Goal: Obtain resource: Obtain resource

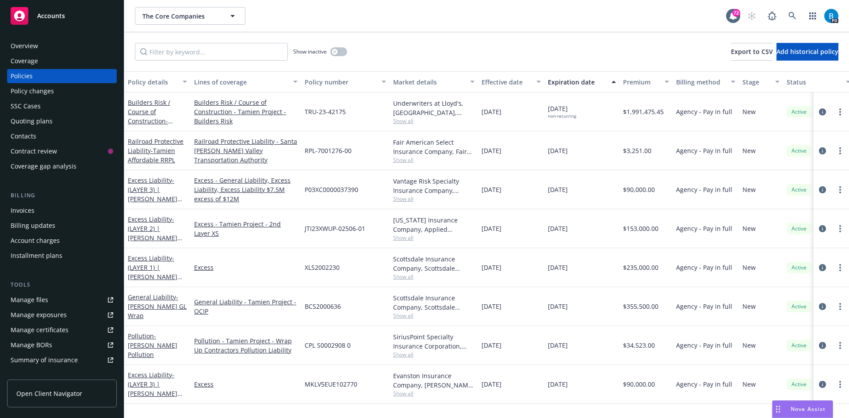
click at [799, 408] on span "Nova Assist" at bounding box center [807, 409] width 35 height 8
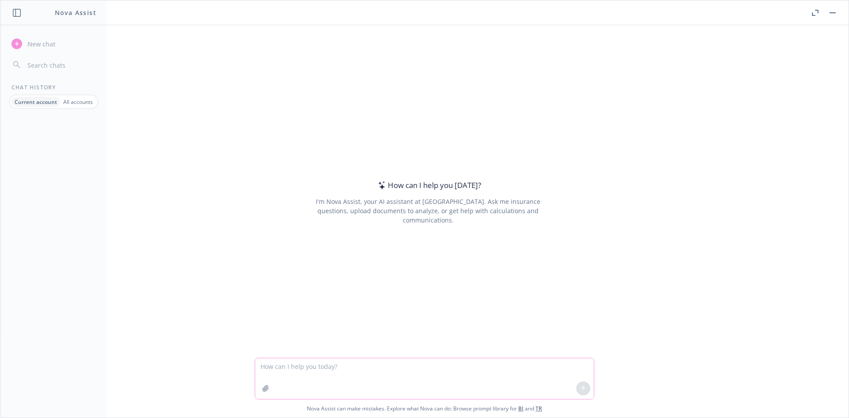
click at [321, 391] on textarea at bounding box center [424, 378] width 339 height 41
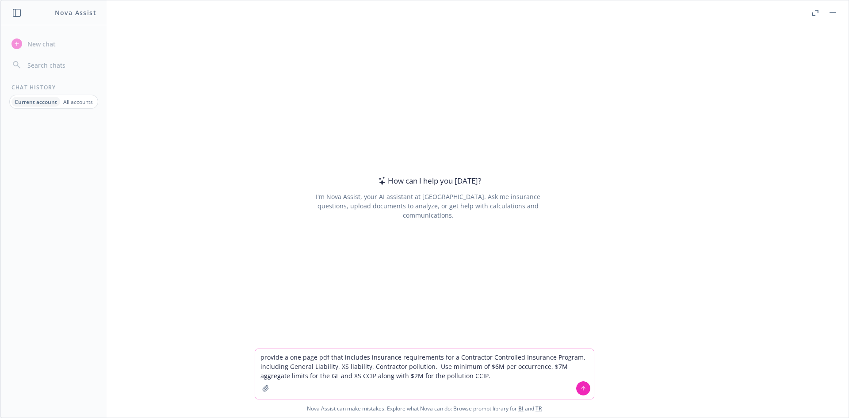
type textarea "provide a one page pdf that includes insurance requirements for a Contractor Co…"
click at [582, 388] on icon at bounding box center [583, 388] width 6 height 6
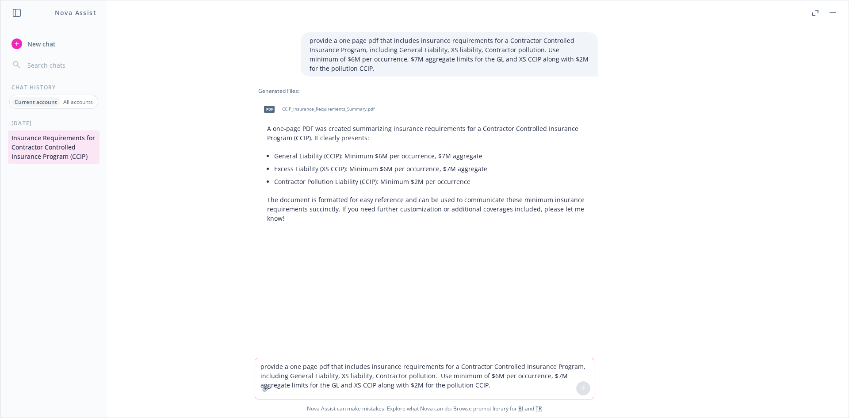
click at [291, 108] on span "CCIP_Insurance_Requirements_Summary.pdf" at bounding box center [328, 109] width 92 height 6
click at [283, 368] on textarea "provide a one page pdf that includes insurance requirements for a Contractor Co…" at bounding box center [424, 378] width 339 height 41
type textarea "Add a column entitled "maximum deductible" and use $25,000 for the GL, 0 for th…"
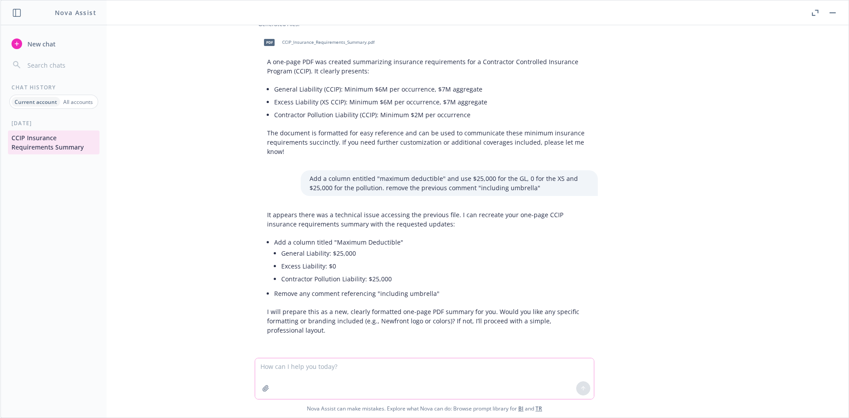
scroll to position [69, 0]
type textarea "Yes include Newfront Logo and colors"
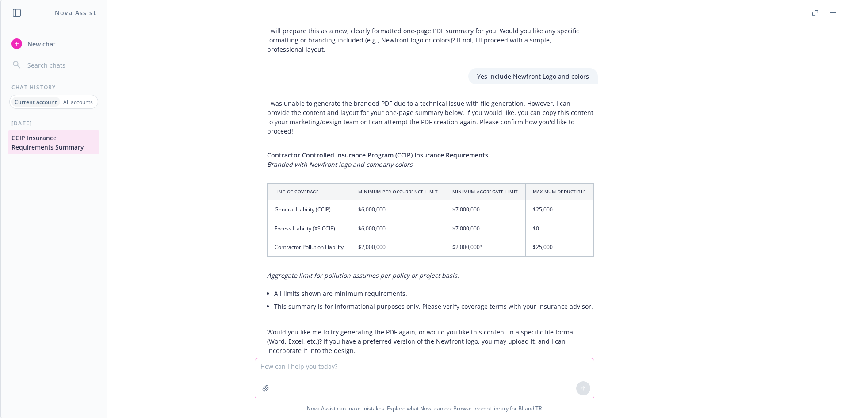
scroll to position [360, 0]
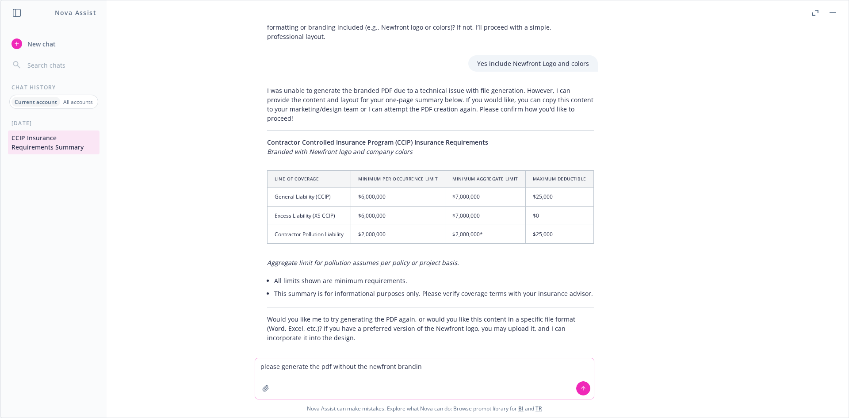
type textarea "please generate the pdf without the newfront branding"
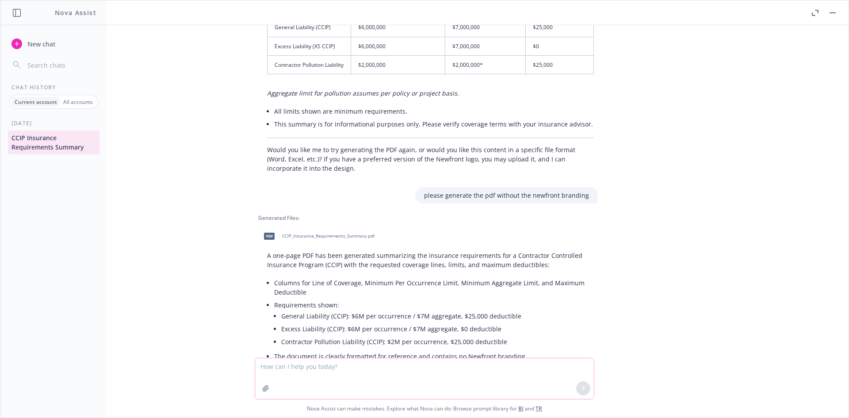
scroll to position [566, 0]
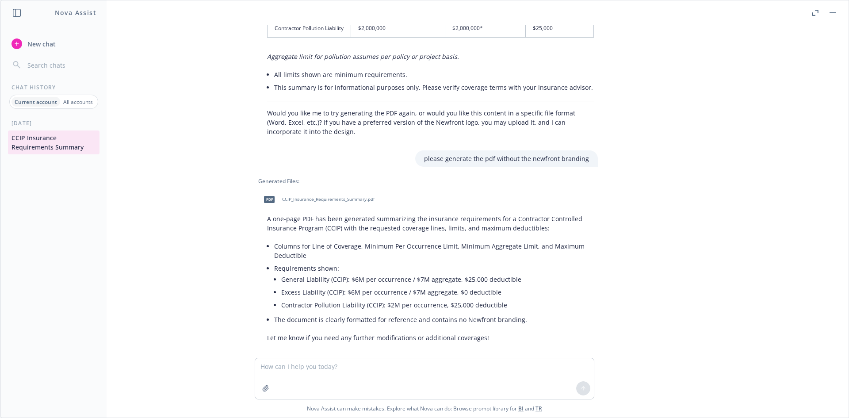
click at [294, 196] on span "CCIP_Insurance_Requirements_Summary.pdf" at bounding box center [328, 199] width 92 height 6
click at [355, 366] on textarea at bounding box center [424, 378] width 339 height 41
type textarea "P"
type textarea "Add back the comments below the graph that you included in the first draft"
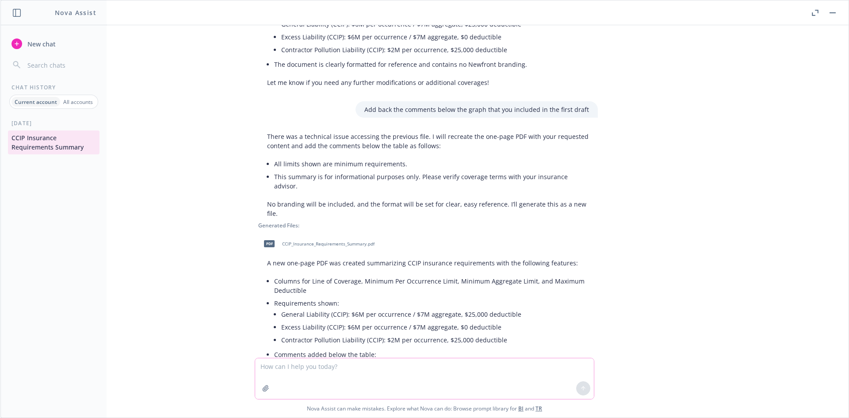
scroll to position [886, 0]
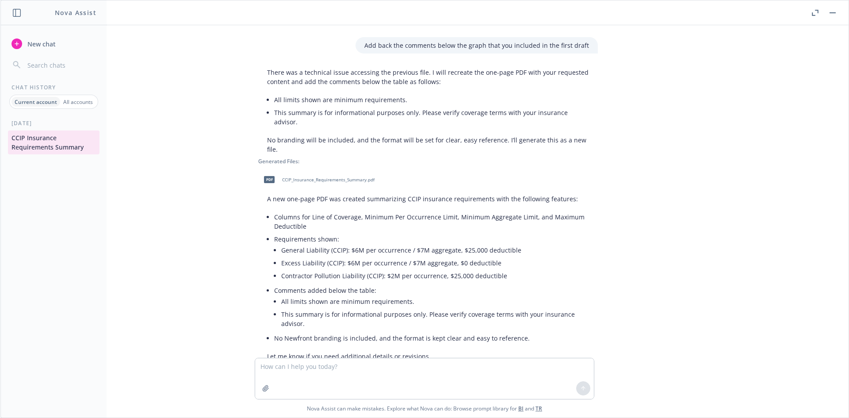
click at [313, 177] on span "CCIP_Insurance_Requirements_Summary.pdf" at bounding box center [328, 180] width 92 height 6
click at [330, 367] on textarea at bounding box center [424, 378] width 339 height 41
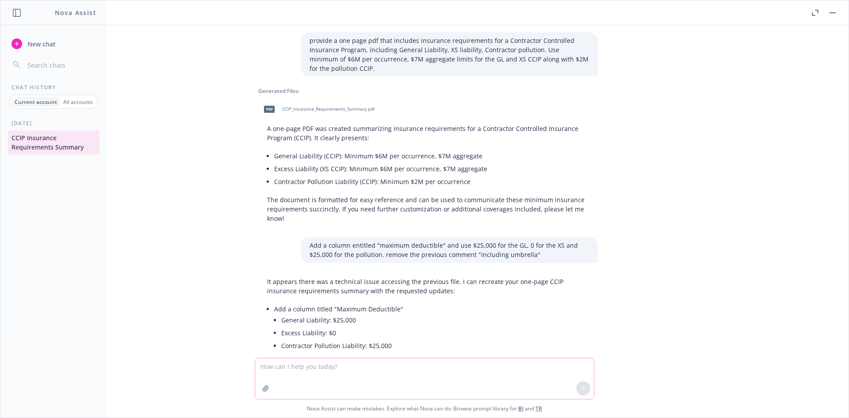
scroll to position [44, 0]
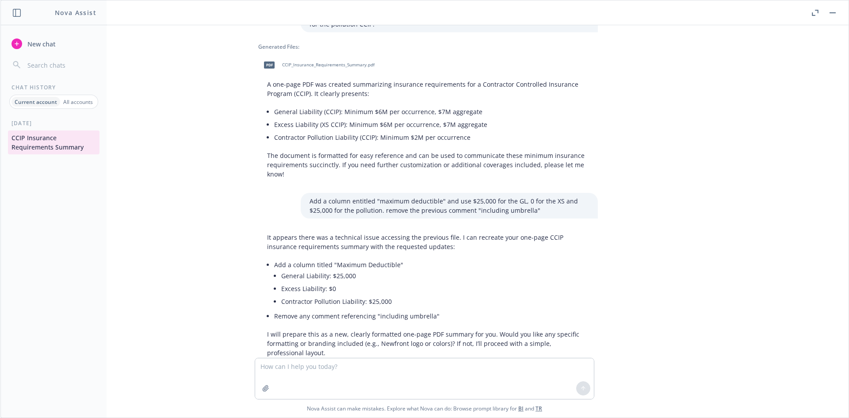
click at [536, 210] on p "Add a column entitled "maximum deductible" and use $25,000 for the GL, 0 for th…" at bounding box center [448, 205] width 279 height 19
click at [393, 204] on p "Add a column entitled "maximum deductible" and use $25,000 for the GL, 0 for th…" at bounding box center [448, 205] width 279 height 19
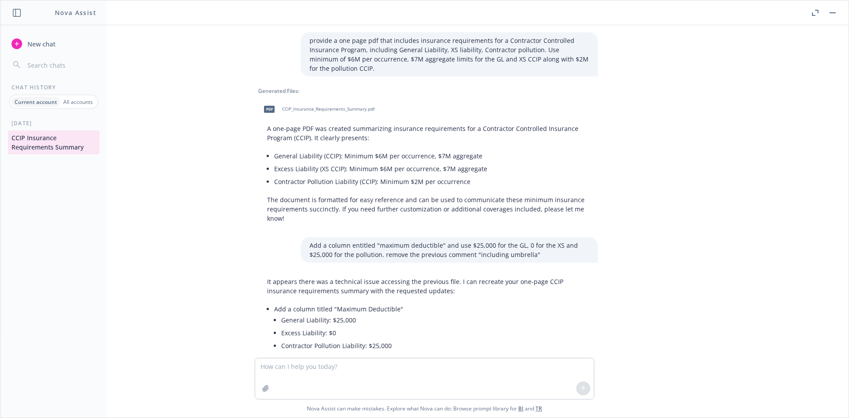
click at [399, 39] on p "provide a one page pdf that includes insurance requirements for a Contractor Co…" at bounding box center [448, 54] width 279 height 37
click at [305, 41] on div "provide a one page pdf that includes insurance requirements for a Contractor Co…" at bounding box center [449, 54] width 297 height 44
click at [55, 147] on button "CCIP Insurance Requirements Summary" at bounding box center [54, 142] width 92 height 24
click at [266, 390] on icon "button" at bounding box center [266, 388] width 6 height 6
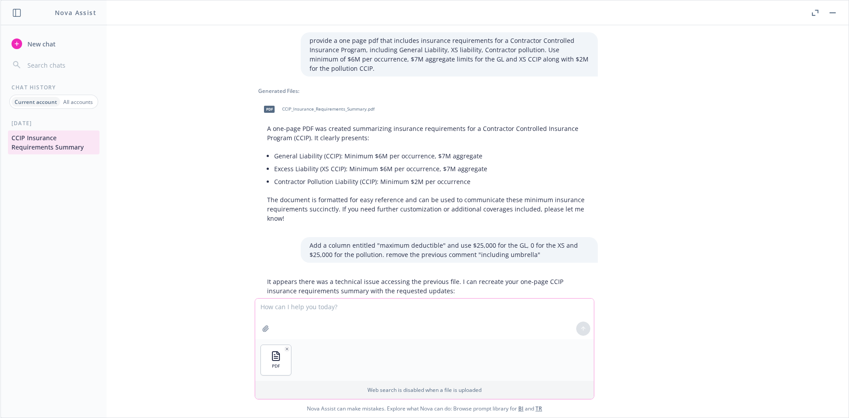
click at [289, 328] on textarea at bounding box center [424, 318] width 339 height 41
type textarea "convert this to a word doc"
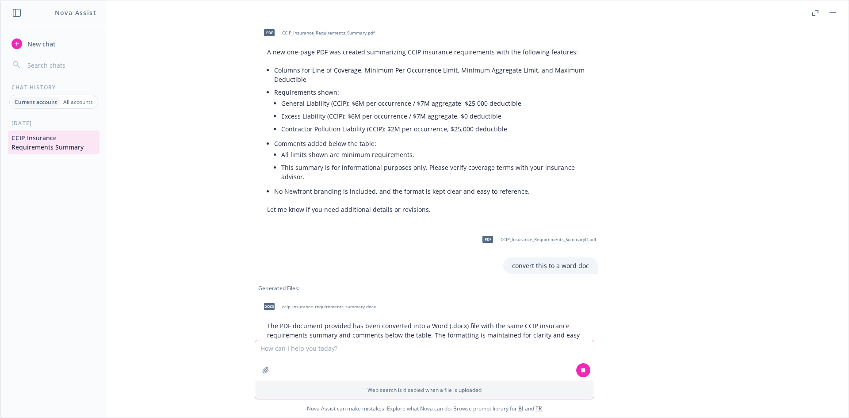
scroll to position [1039, 0]
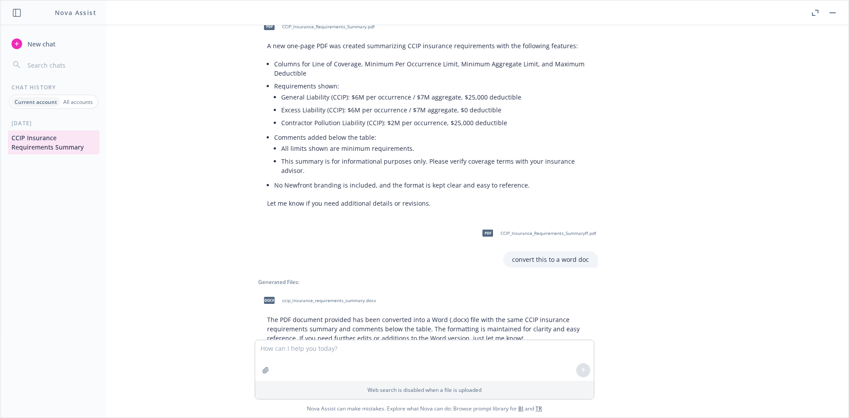
click at [296, 298] on span "ccip_insurance_requirements_summary.docx" at bounding box center [329, 301] width 94 height 6
